Goal: Task Accomplishment & Management: Manage account settings

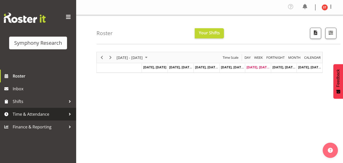
click at [45, 116] on span "Time & Attendance" at bounding box center [39, 114] width 53 height 8
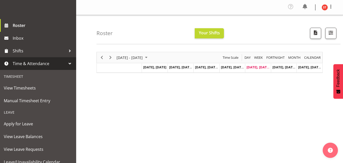
scroll to position [51, 0]
click at [56, 65] on span "Time & Attendance" at bounding box center [39, 63] width 53 height 8
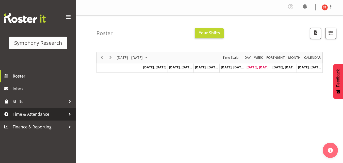
scroll to position [0, 0]
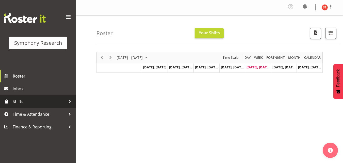
click at [51, 101] on span "Shifts" at bounding box center [39, 101] width 53 height 8
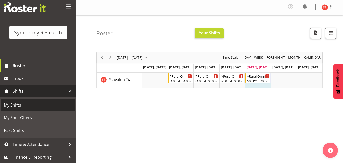
scroll to position [11, 0]
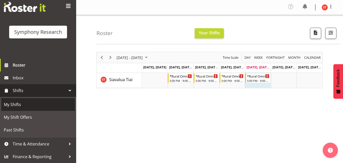
click at [33, 106] on span "My Shifts" at bounding box center [38, 104] width 68 height 8
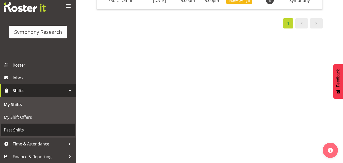
scroll to position [92, 0]
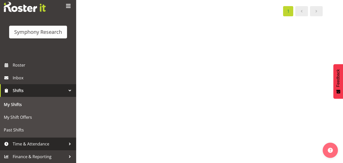
click at [35, 143] on span "Time & Attendance" at bounding box center [39, 144] width 53 height 8
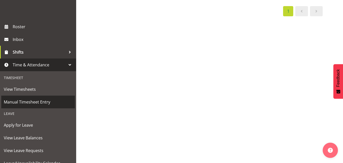
scroll to position [87, 0]
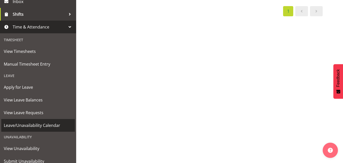
click at [35, 126] on span "Leave/Unavailability Calendar" at bounding box center [38, 125] width 68 height 8
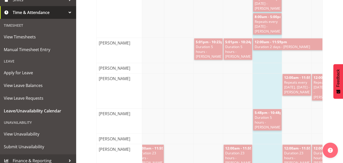
scroll to position [152, 0]
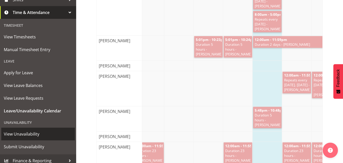
click at [42, 136] on span "View Unavailability" at bounding box center [38, 134] width 68 height 8
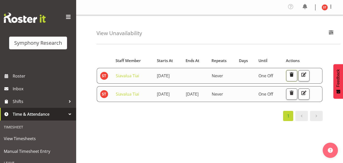
click at [295, 74] on span "button" at bounding box center [291, 74] width 7 height 7
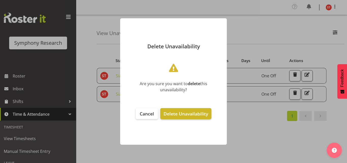
click at [200, 112] on span "Delete Unavailability" at bounding box center [185, 113] width 44 height 6
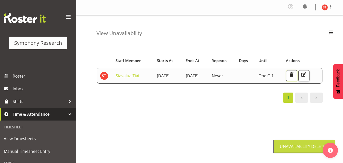
click at [295, 77] on span "button" at bounding box center [291, 74] width 7 height 7
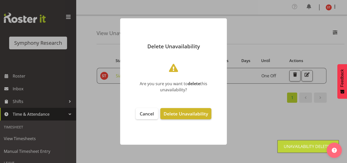
click at [194, 113] on span "Delete Unavailability" at bounding box center [185, 113] width 44 height 6
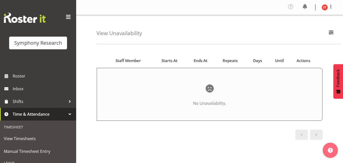
click at [36, 115] on span "Time & Attendance" at bounding box center [39, 114] width 53 height 8
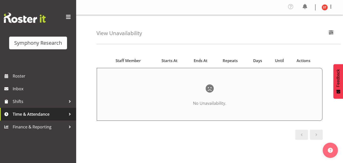
click at [36, 116] on span "Time & Attendance" at bounding box center [39, 114] width 53 height 8
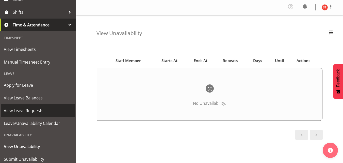
scroll to position [101, 0]
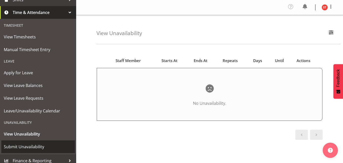
click at [32, 144] on span "Submit Unavailability" at bounding box center [38, 147] width 68 height 8
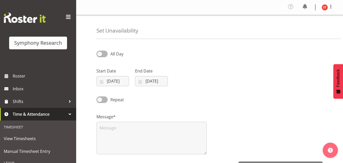
select select "7"
select select "2025"
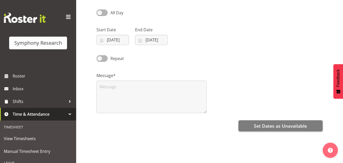
scroll to position [51, 0]
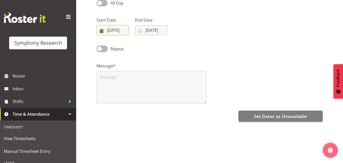
click at [117, 29] on input "29/08/2025" at bounding box center [112, 30] width 32 height 10
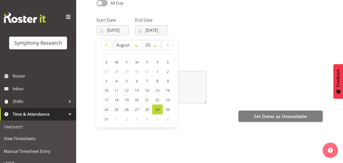
click at [117, 119] on span "1" at bounding box center [116, 118] width 2 height 5
click at [116, 118] on span "1" at bounding box center [116, 118] width 2 height 5
click at [169, 46] on span at bounding box center [167, 45] width 5 height 6
select select "8"
click at [116, 72] on span "1" at bounding box center [117, 71] width 2 height 5
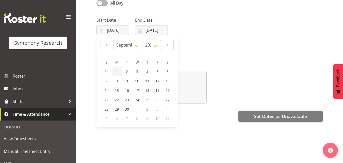
type input "01/09/2025"
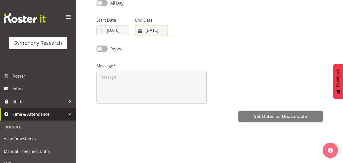
click at [150, 30] on input "29/08/2025" at bounding box center [151, 30] width 32 height 10
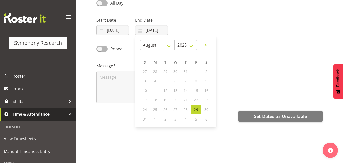
click at [203, 45] on span at bounding box center [206, 45] width 6 height 6
select select "8"
click at [156, 71] on span "1" at bounding box center [155, 71] width 2 height 5
type input "01/09/2025"
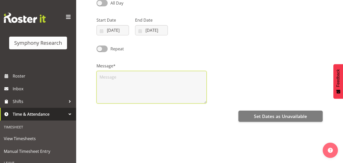
click at [156, 74] on textarea at bounding box center [151, 87] width 110 height 32
type textarea "."
drag, startPoint x: 139, startPoint y: 76, endPoint x: 74, endPoint y: 72, distance: 65.3
click at [74, 72] on div "Symphony Research Roster Inbox Shifts Time & Attendance Timesheet View Timeshee…" at bounding box center [171, 72] width 343 height 246
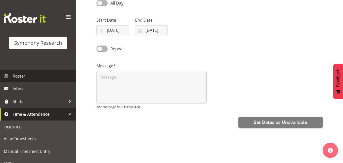
click at [41, 80] on span "Roster" at bounding box center [43, 76] width 61 height 8
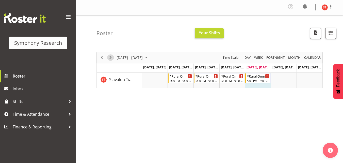
click at [109, 58] on span "Next" at bounding box center [110, 57] width 6 height 6
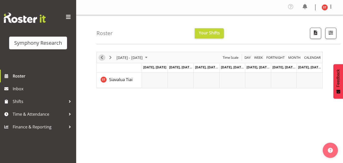
click at [100, 57] on span "Previous" at bounding box center [102, 57] width 6 height 6
